Goal: Task Accomplishment & Management: Manage account settings

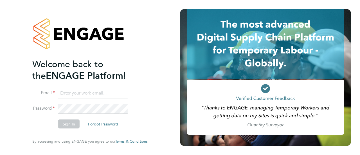
type input "persie.frost@deverellsmith.com"
click at [70, 124] on button "Sign In" at bounding box center [68, 124] width 21 height 9
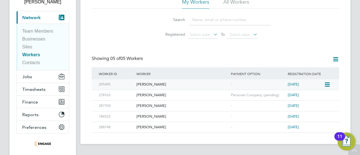
scroll to position [45, 0]
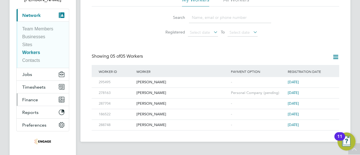
click at [38, 102] on button "Finance" at bounding box center [43, 99] width 52 height 12
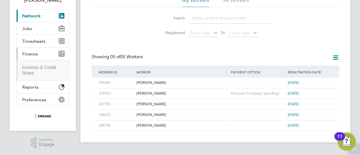
scroll to position [44, 0]
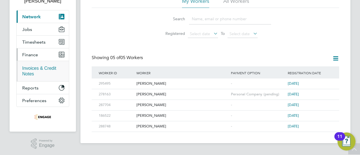
click at [34, 67] on link "Invoices & Credit Notes" at bounding box center [39, 71] width 34 height 10
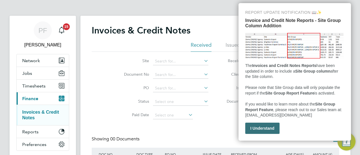
click at [262, 134] on button "I Understand" at bounding box center [262, 128] width 34 height 11
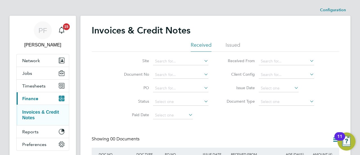
click at [233, 45] on li "Issued" at bounding box center [233, 47] width 15 height 10
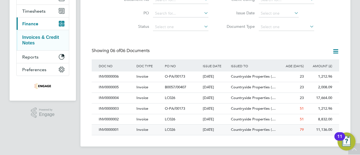
click at [185, 127] on div "LC026" at bounding box center [182, 130] width 38 height 10
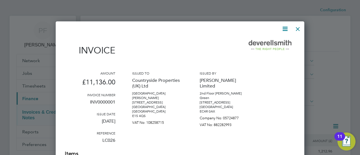
click at [297, 30] on div at bounding box center [298, 27] width 10 height 10
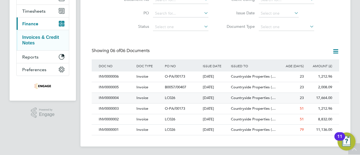
click at [301, 99] on span "23" at bounding box center [302, 97] width 4 height 5
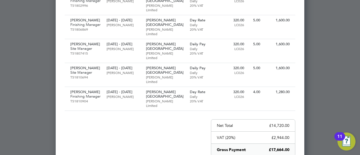
click at [360, 90] on div at bounding box center [180, 77] width 360 height 155
click at [337, 82] on div at bounding box center [180, 77] width 360 height 155
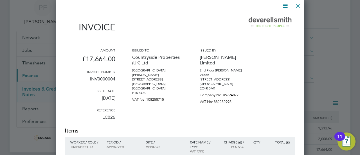
click at [298, 6] on div at bounding box center [298, 4] width 10 height 10
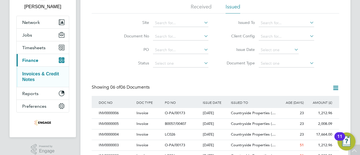
scroll to position [40, 0]
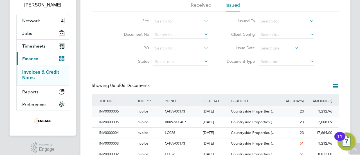
click at [305, 113] on div "23" at bounding box center [291, 111] width 28 height 10
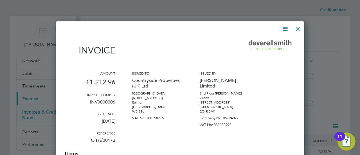
click at [297, 28] on div at bounding box center [298, 27] width 10 height 10
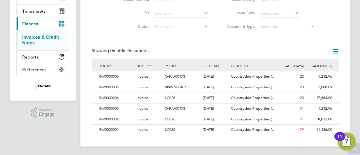
scroll to position [75, 0]
click at [233, 118] on span "Countryside Properties (…" at bounding box center [253, 119] width 45 height 5
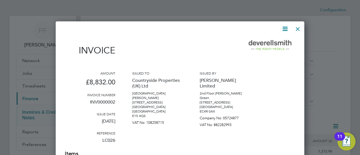
click at [298, 30] on div at bounding box center [298, 27] width 10 height 10
